Goal: Task Accomplishment & Management: Complete application form

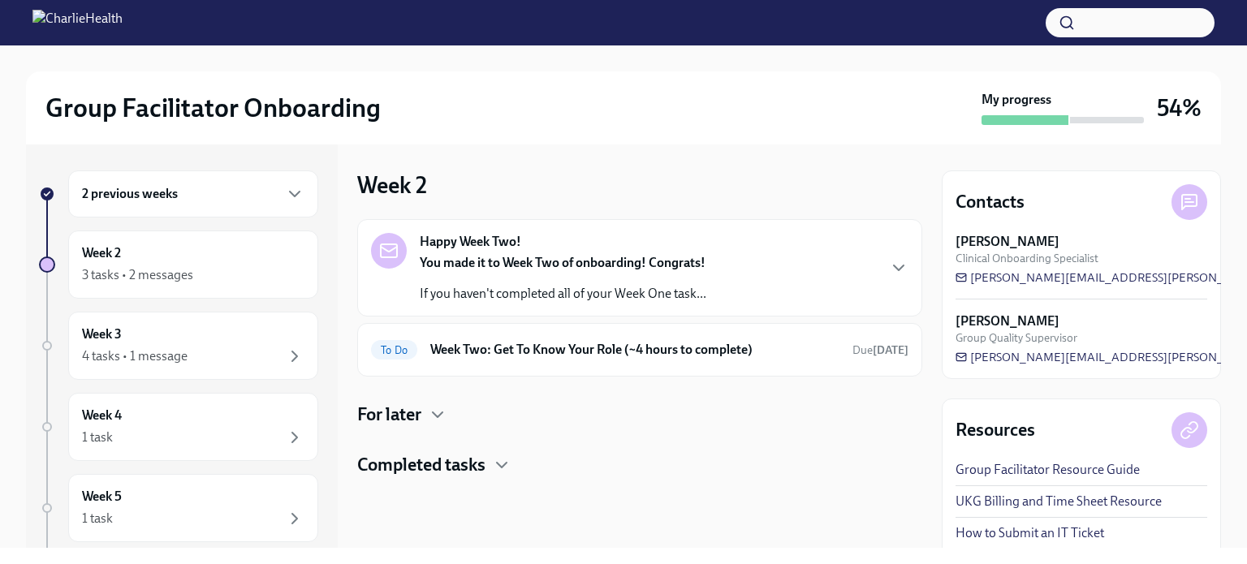
click at [464, 266] on strong "You made it to Week Two of onboarding! Congrats!" at bounding box center [563, 262] width 286 height 15
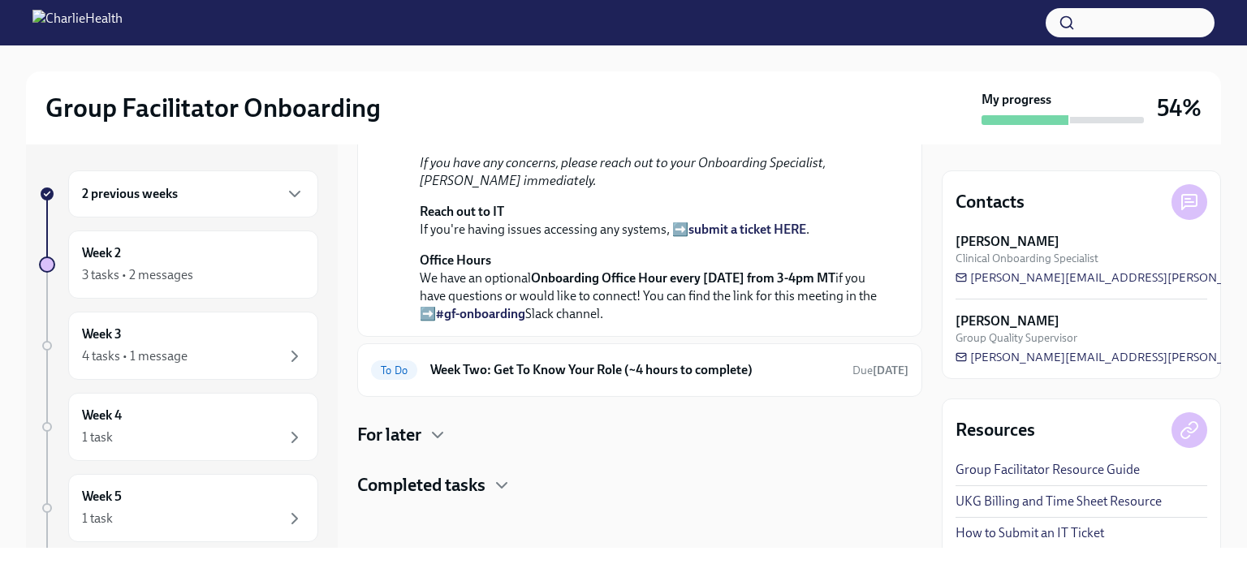
scroll to position [512, 0]
click at [625, 370] on h6 "Week Two: Get To Know Your Role (~4 hours to complete)" at bounding box center [634, 369] width 409 height 18
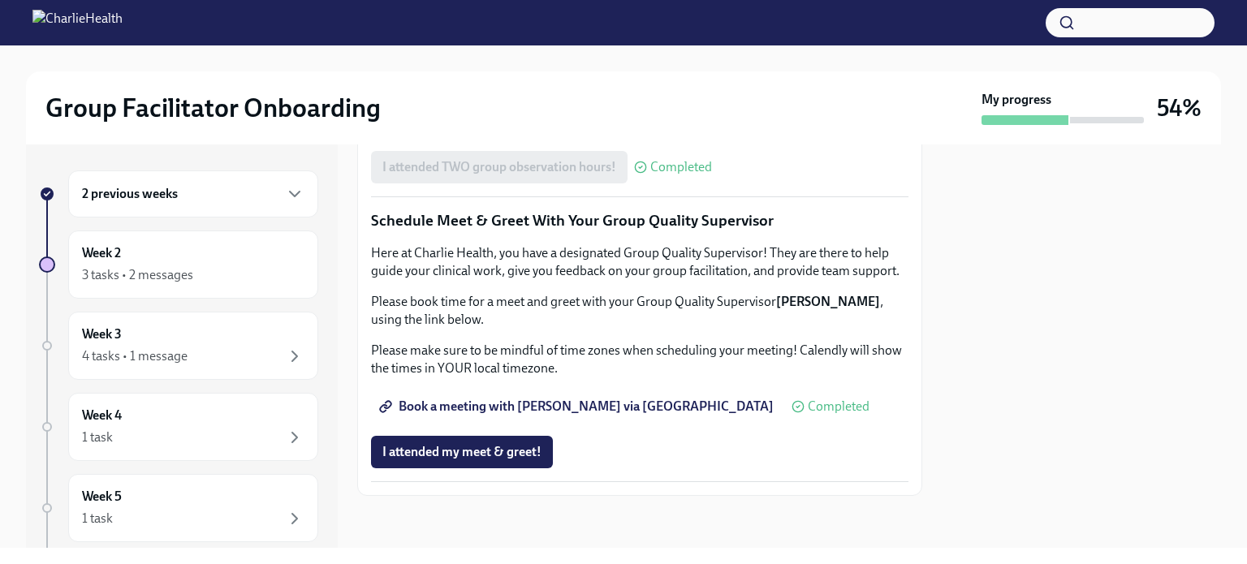
scroll to position [1600, 0]
click at [491, 448] on span "I attended my meet & greet!" at bounding box center [462, 452] width 159 height 16
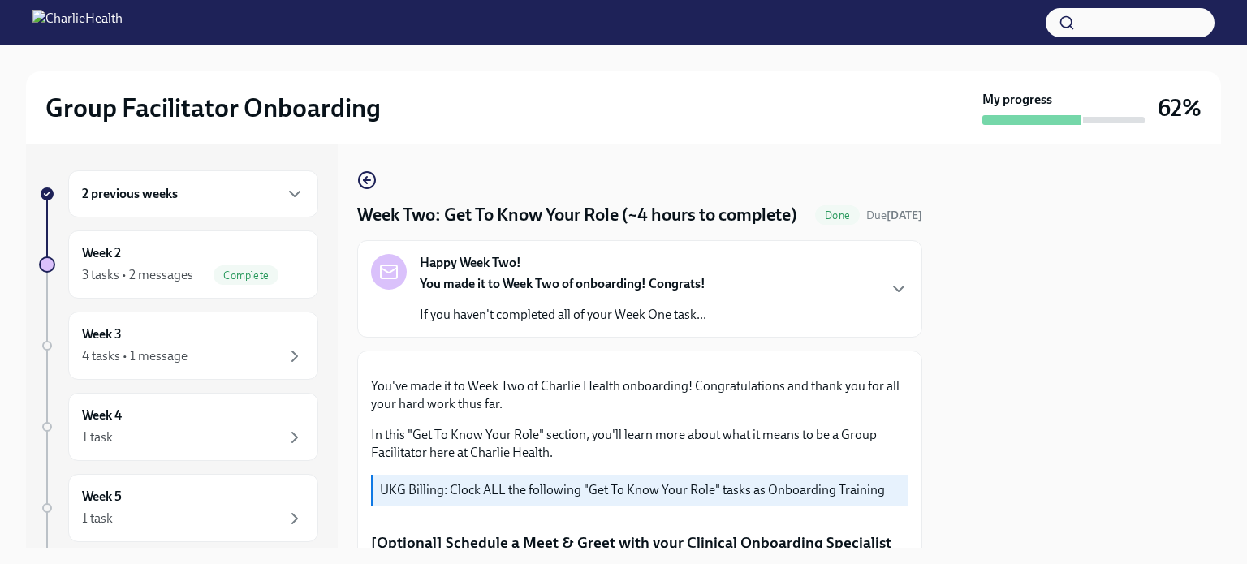
click at [378, 168] on div "Week Two: Get To Know Your Role (~4 hours to complete) Done Due [DATE] Happy We…" at bounding box center [639, 347] width 565 height 404
click at [370, 176] on icon "button" at bounding box center [366, 180] width 19 height 19
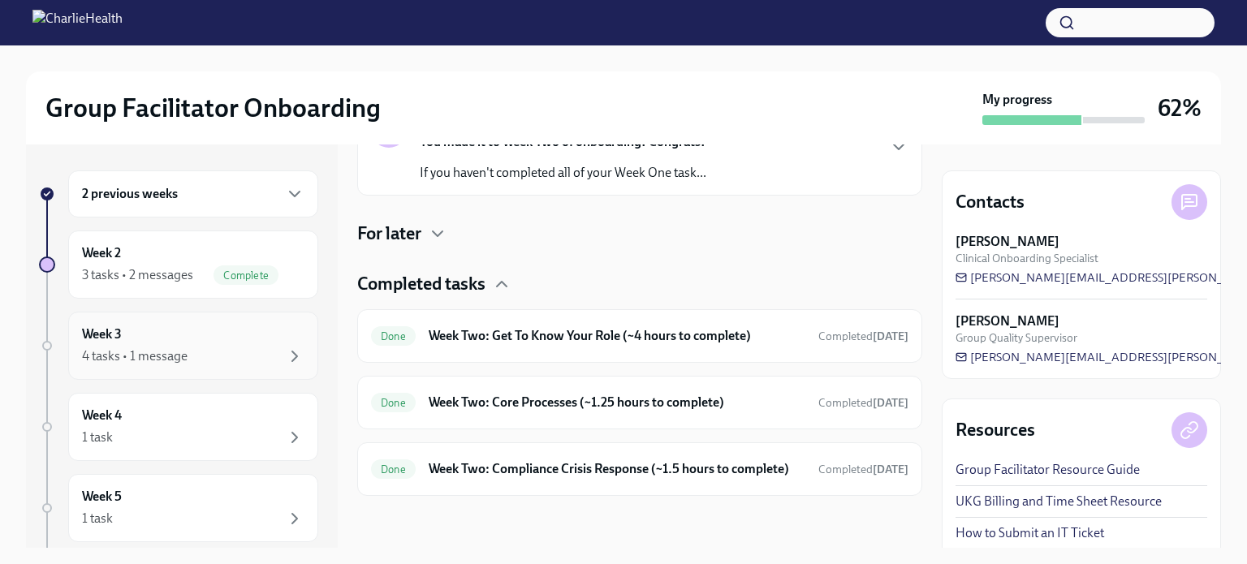
click at [195, 334] on div "Week 3 4 tasks • 1 message" at bounding box center [193, 346] width 223 height 41
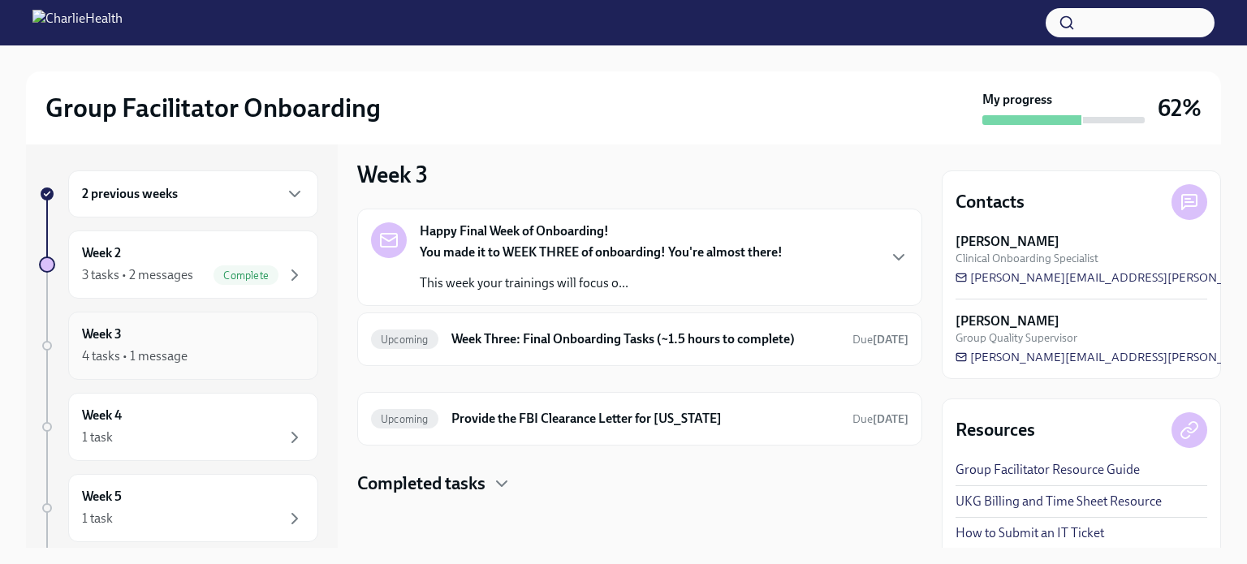
scroll to position [9, 0]
click at [568, 266] on div "You made it to WEEK THREE of onboarding! You're almost there! This week your tr…" at bounding box center [601, 269] width 363 height 49
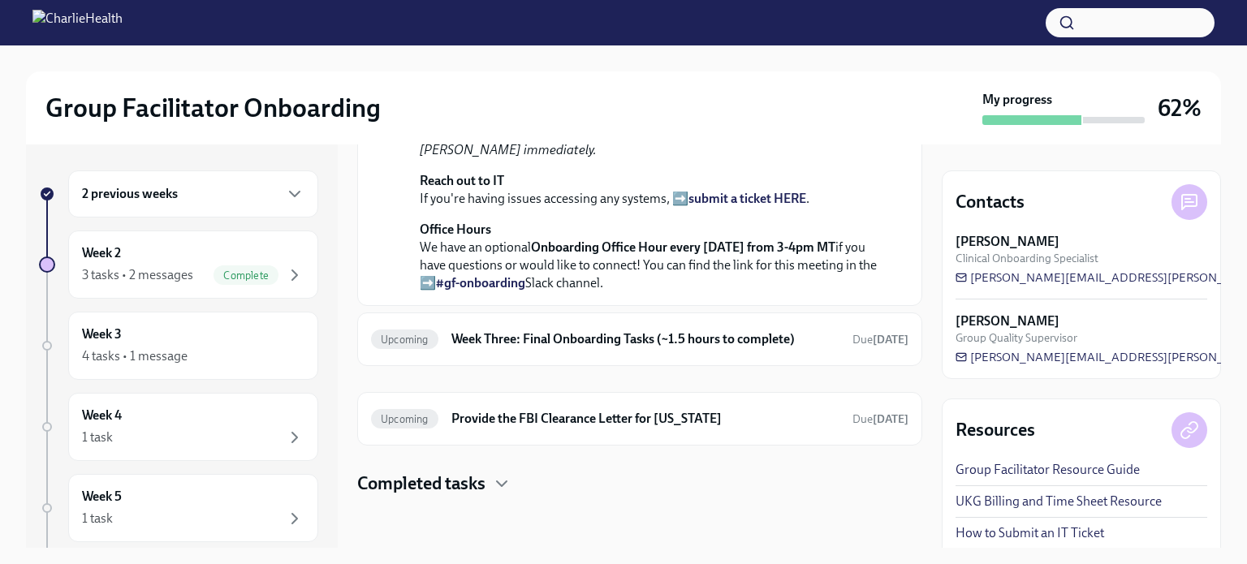
scroll to position [645, 0]
click at [582, 339] on h6 "Week Three: Final Onboarding Tasks (~1.5 hours to complete)" at bounding box center [646, 340] width 388 height 18
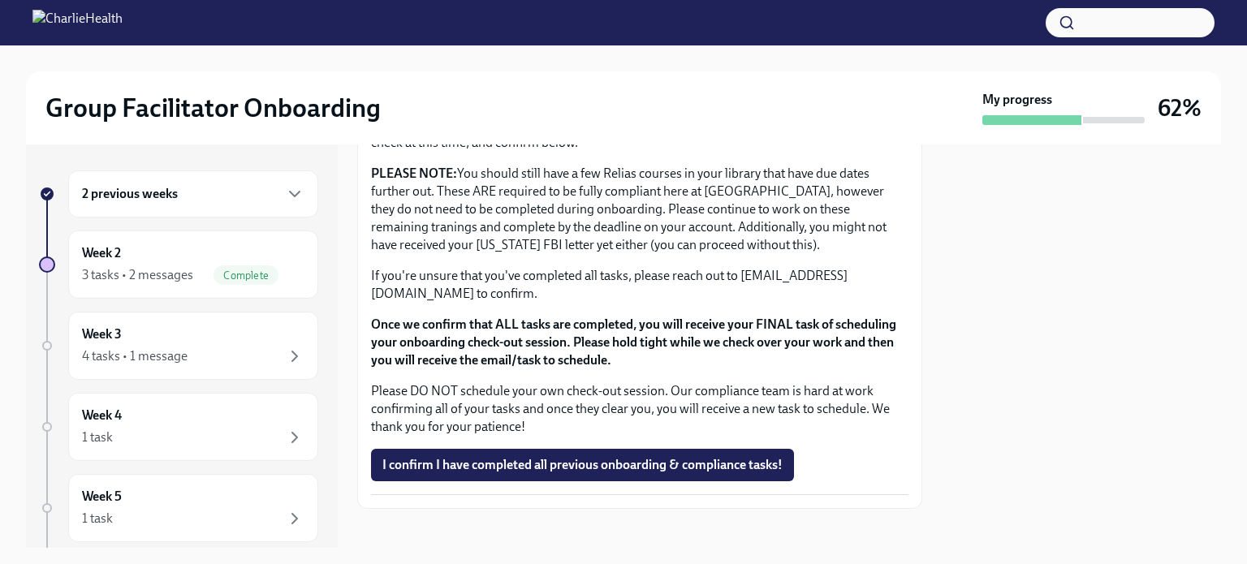
scroll to position [1400, 0]
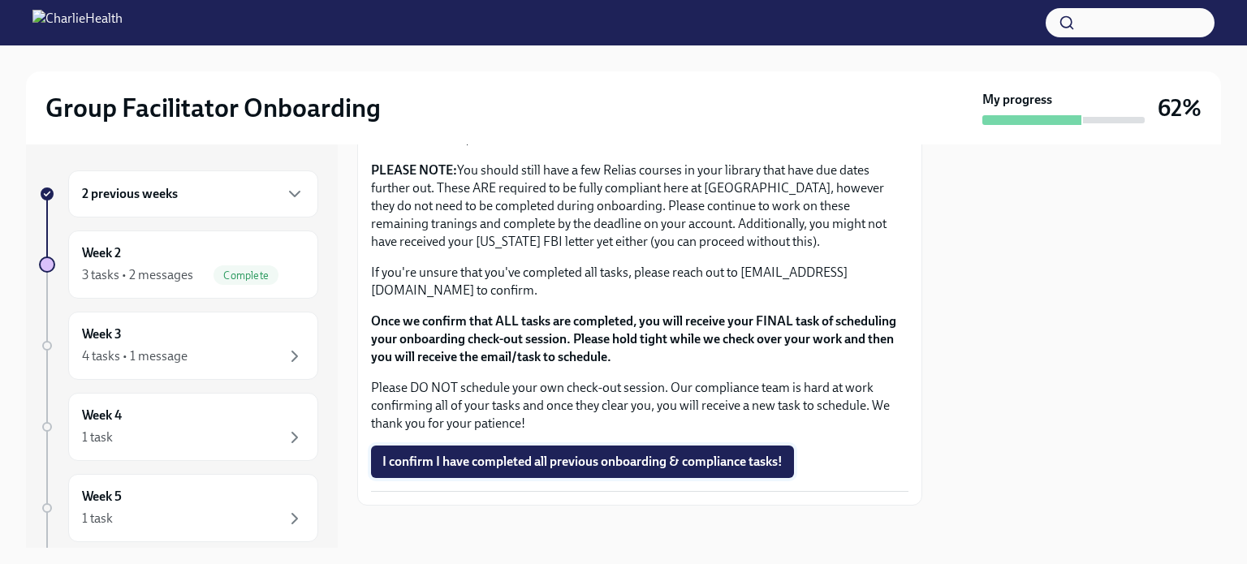
click at [570, 463] on button "I confirm I have completed all previous onboarding & compliance tasks!" at bounding box center [582, 462] width 423 height 32
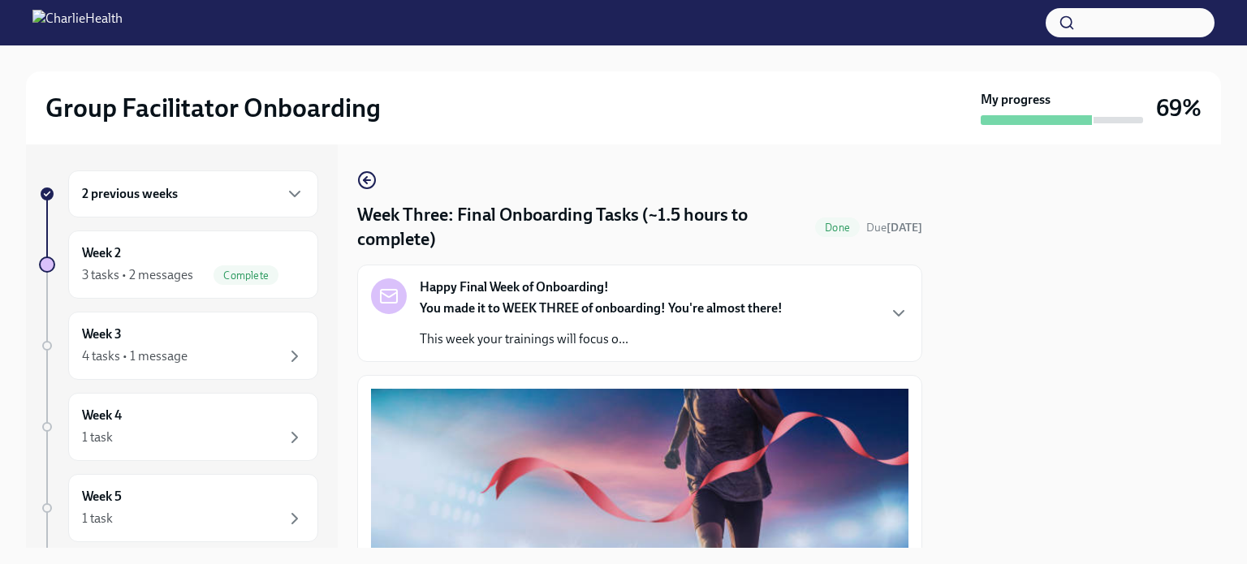
click at [543, 311] on strong "You made it to WEEK THREE of onboarding! You're almost there!" at bounding box center [601, 308] width 363 height 15
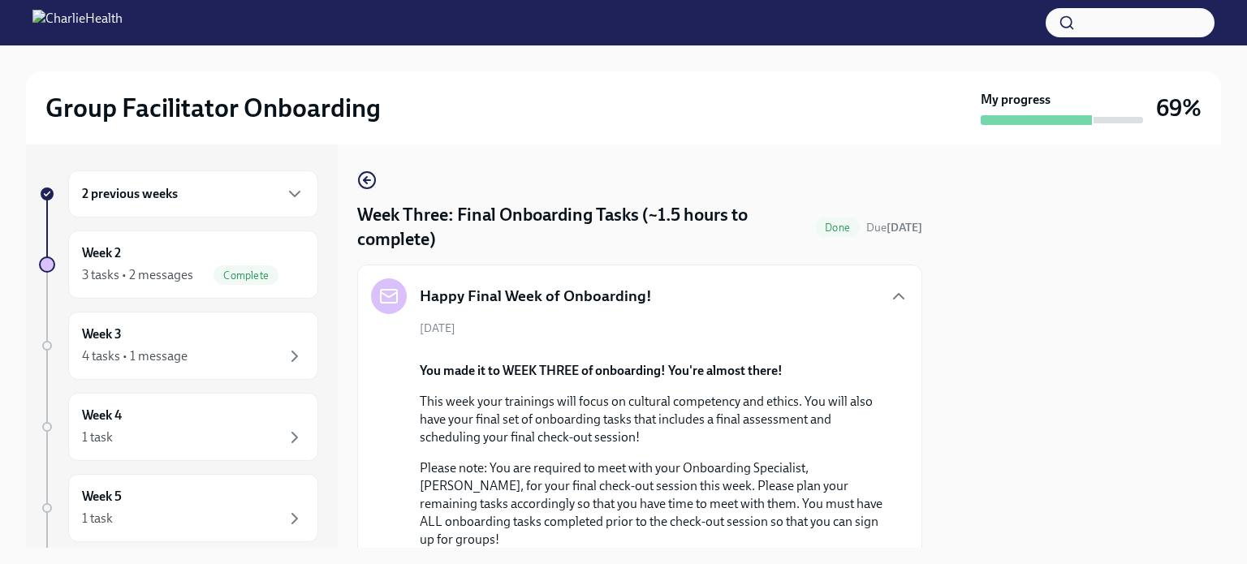
click at [531, 316] on div "Happy Final Week of Onboarding! [DATE] You made it to WEEK THREE of onboarding!…" at bounding box center [640, 505] width 538 height 452
click at [889, 299] on icon "button" at bounding box center [898, 296] width 19 height 19
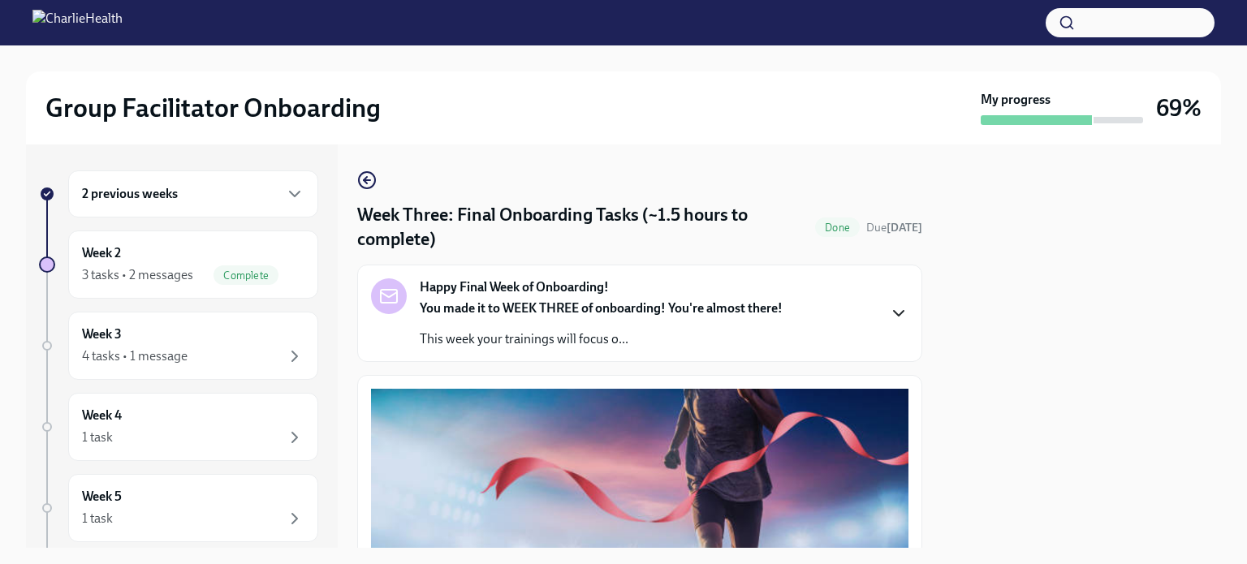
scroll to position [0, 0]
click at [362, 178] on icon "button" at bounding box center [366, 180] width 19 height 19
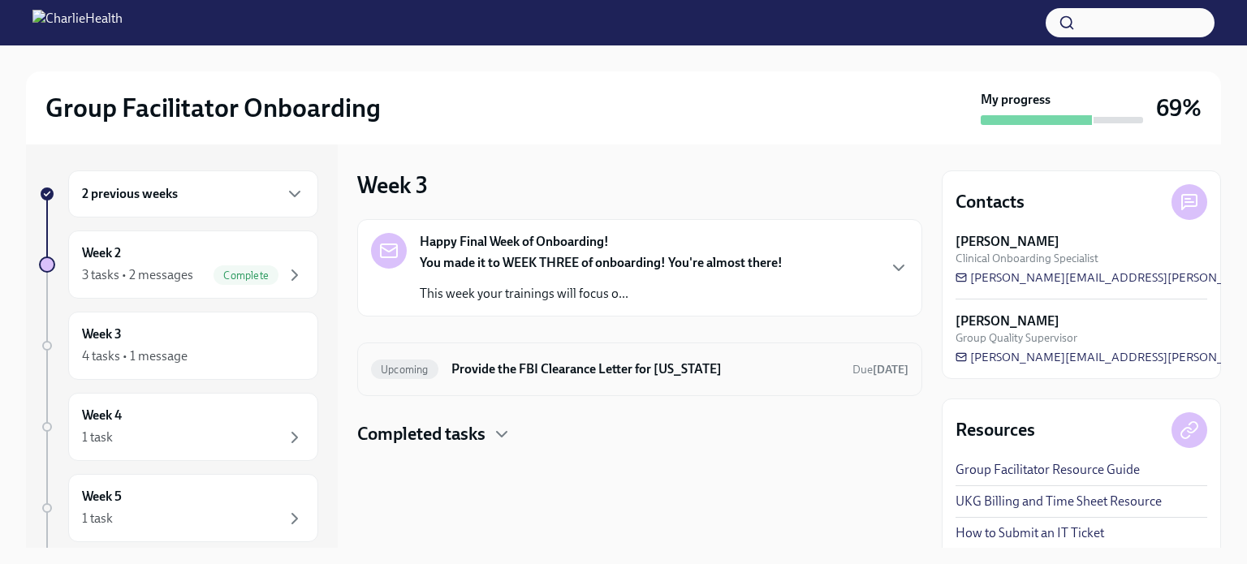
click at [587, 365] on h6 "Provide the FBI Clearance Letter for [US_STATE]" at bounding box center [646, 370] width 388 height 18
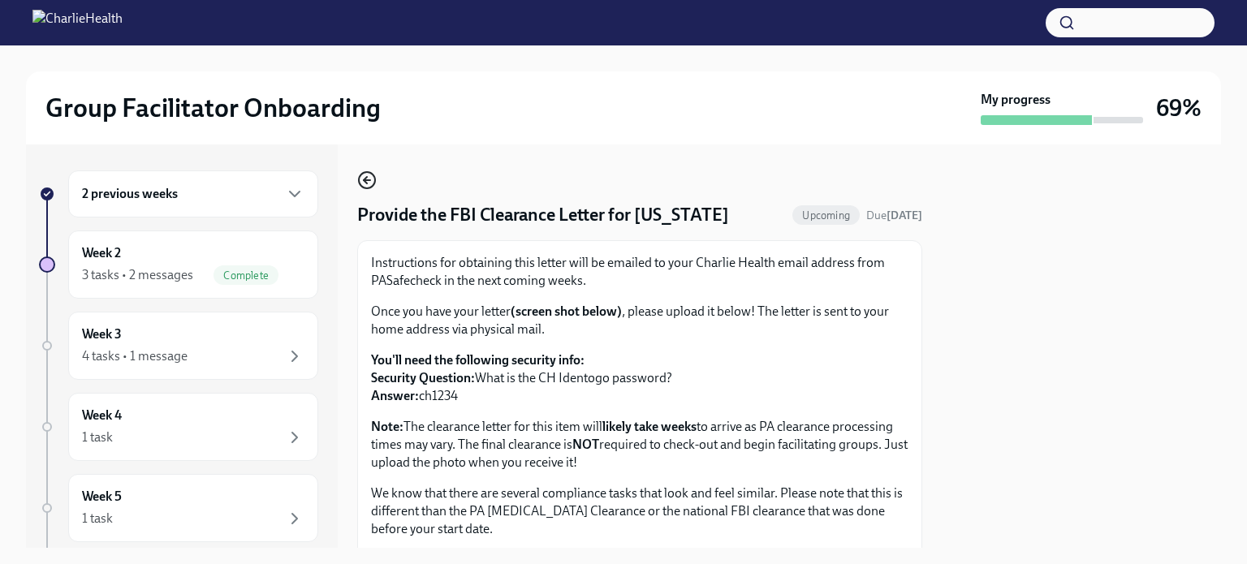
click at [367, 180] on icon "button" at bounding box center [367, 180] width 6 height 0
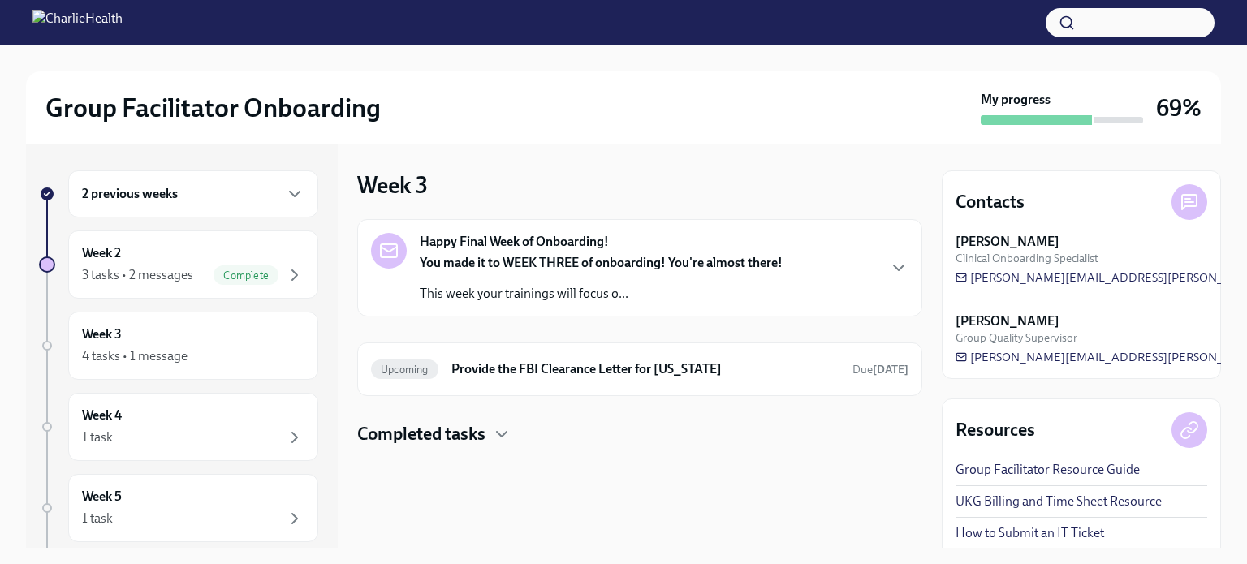
click at [492, 430] on div "Completed tasks" at bounding box center [639, 434] width 565 height 24
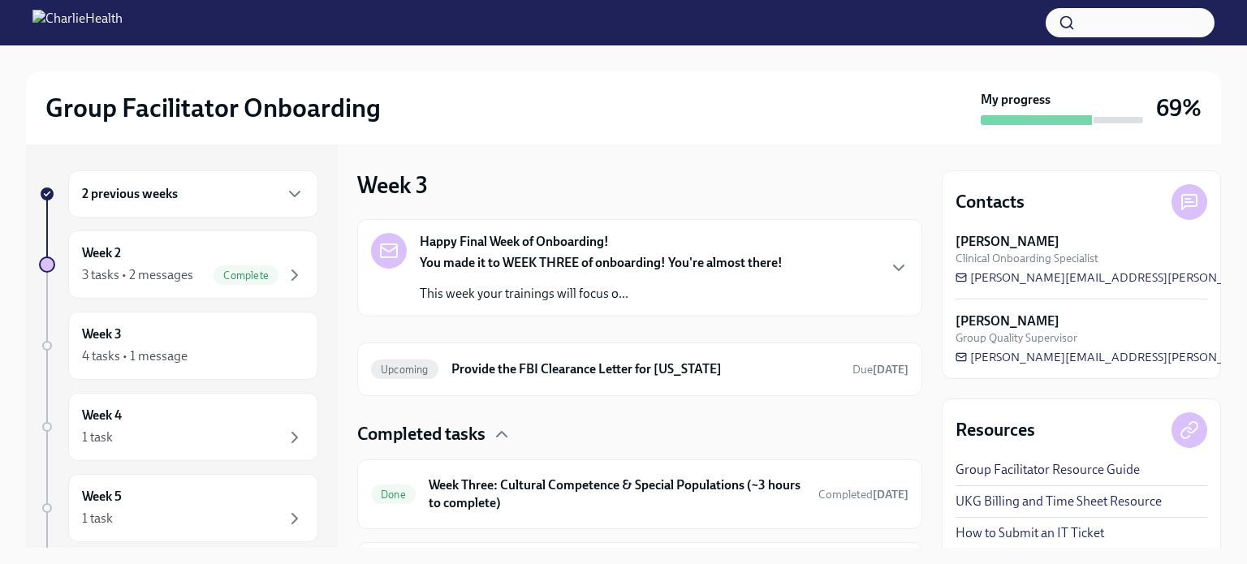
drag, startPoint x: 486, startPoint y: 432, endPoint x: 433, endPoint y: 425, distance: 53.3
click at [433, 425] on h4 "Completed tasks" at bounding box center [421, 434] width 128 height 24
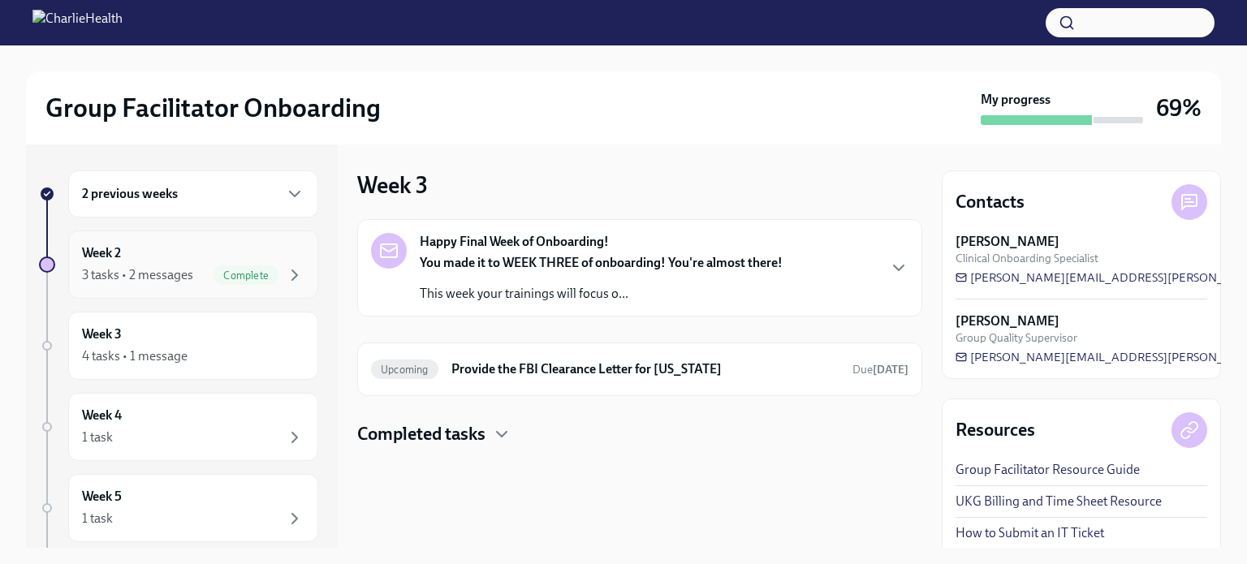
click at [136, 275] on div "3 tasks • 2 messages" at bounding box center [137, 275] width 111 height 18
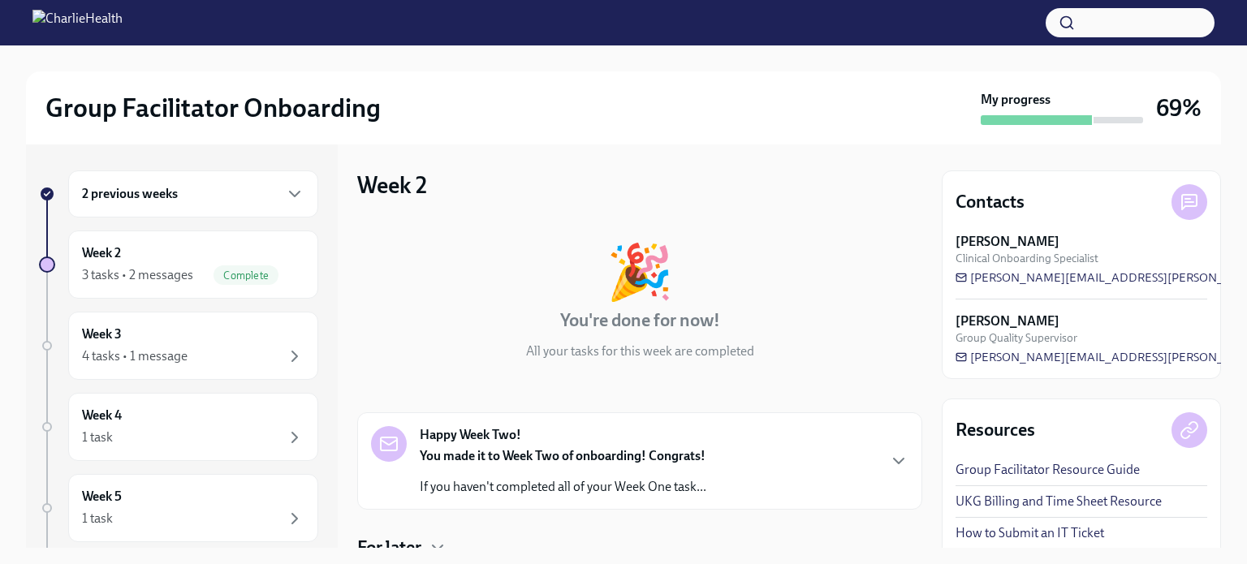
drag, startPoint x: 517, startPoint y: 448, endPoint x: 484, endPoint y: 461, distance: 35.0
click at [484, 461] on strong "You made it to Week Two of onboarding! Congrats!" at bounding box center [563, 455] width 286 height 15
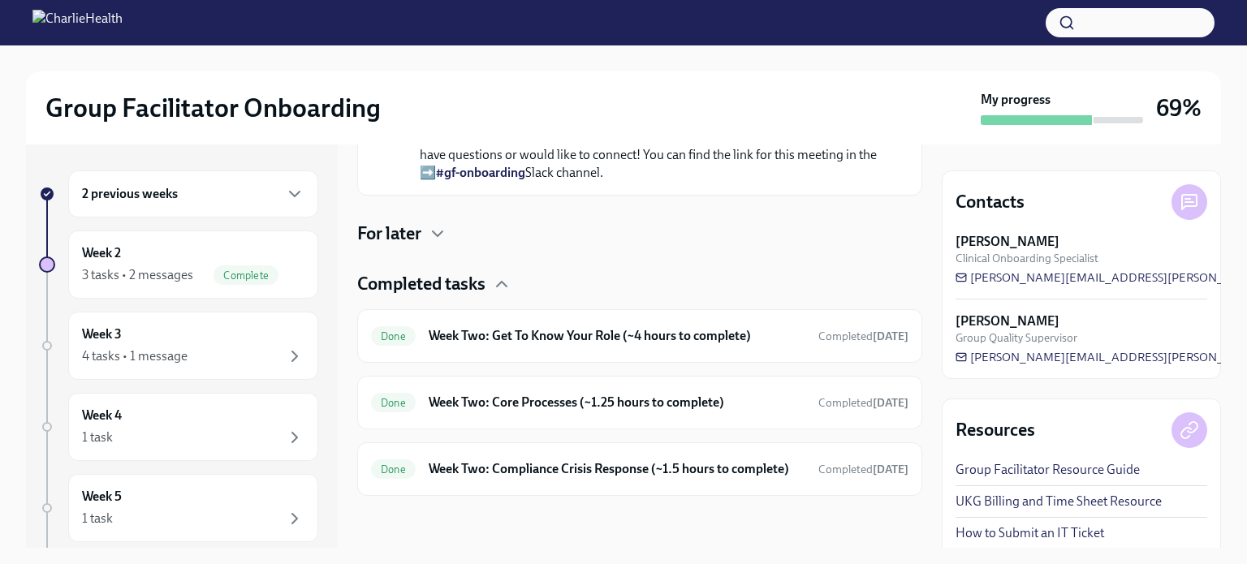
scroll to position [861, 0]
click at [541, 327] on h6 "Week Two: Get To Know Your Role (~4 hours to complete)" at bounding box center [617, 336] width 377 height 18
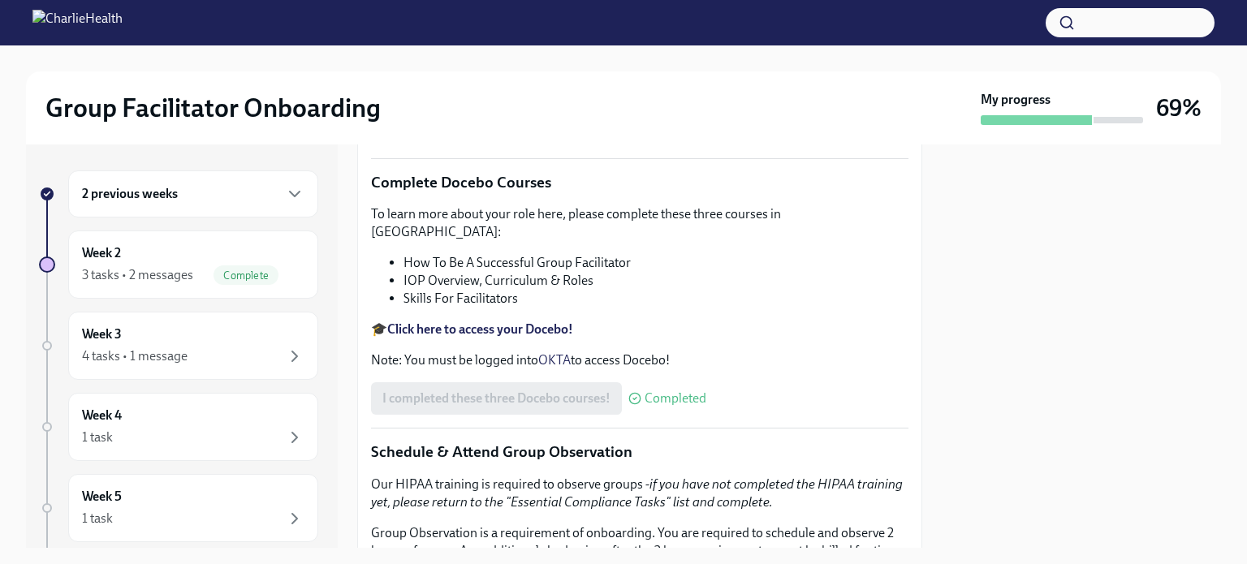
scroll to position [508, 0]
